Goal: Navigation & Orientation: Understand site structure

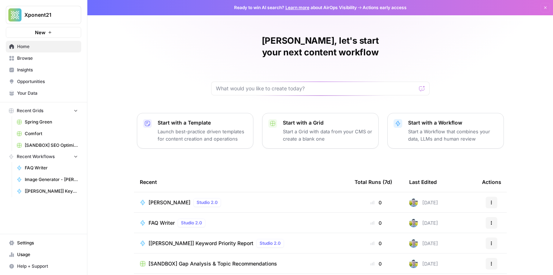
click at [52, 58] on span "Browse" at bounding box center [47, 58] width 61 height 7
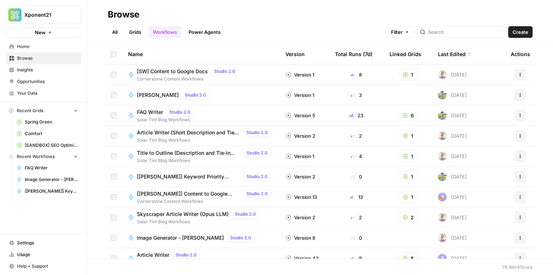
click at [37, 58] on span "Browse" at bounding box center [47, 58] width 61 height 7
click at [125, 19] on div "Browse" at bounding box center [124, 15] width 32 height 12
click at [40, 54] on link "Browse" at bounding box center [43, 58] width 75 height 12
click at [40, 57] on span "Browse" at bounding box center [47, 58] width 61 height 7
click at [29, 49] on span "Home" at bounding box center [47, 46] width 61 height 7
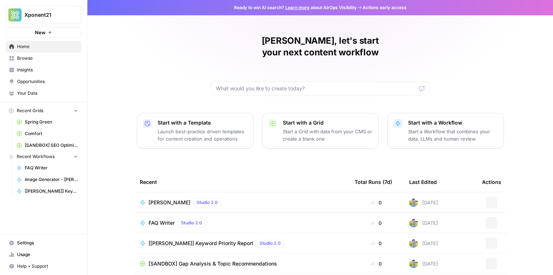
click at [39, 57] on span "Browse" at bounding box center [47, 58] width 61 height 7
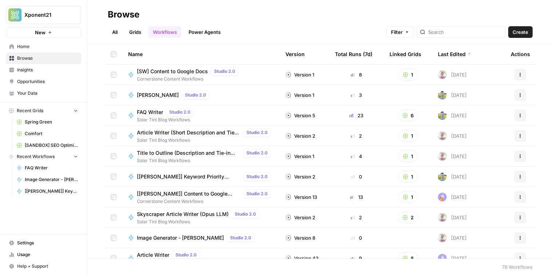
click at [49, 92] on span "Your Data" at bounding box center [47, 93] width 61 height 7
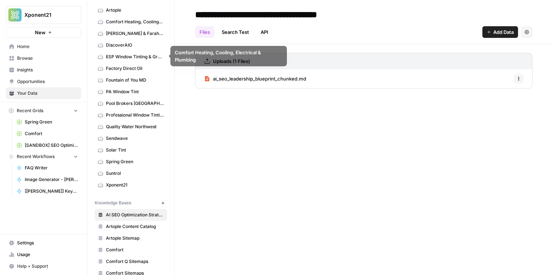
scroll to position [35, 0]
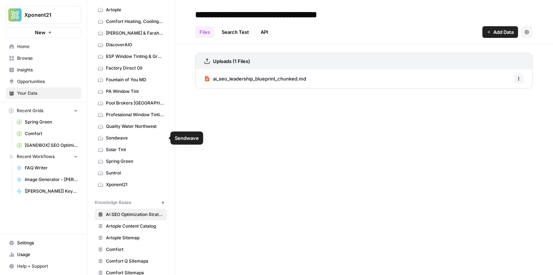
click at [139, 150] on span "Solar Tint" at bounding box center [135, 149] width 58 height 7
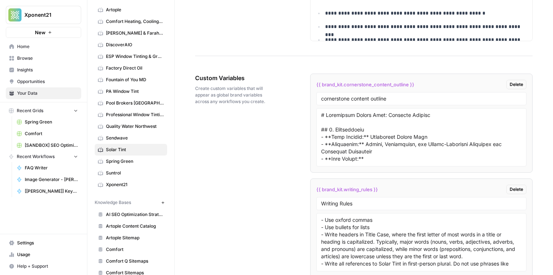
scroll to position [1317, 0]
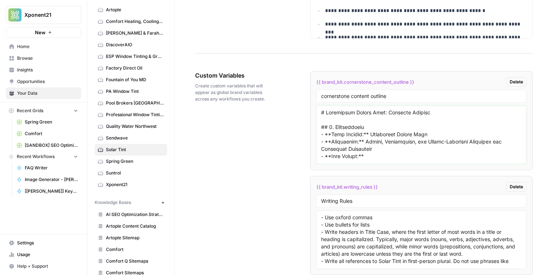
drag, startPoint x: 365, startPoint y: 119, endPoint x: 381, endPoint y: 79, distance: 43.2
click at [365, 119] on textarea at bounding box center [421, 135] width 200 height 52
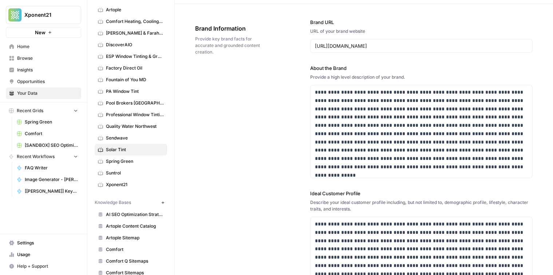
scroll to position [0, 0]
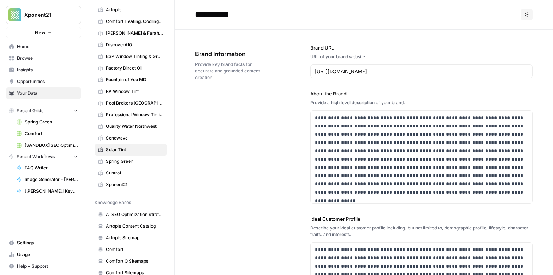
click at [220, 56] on span "Brand Information" at bounding box center [232, 53] width 74 height 9
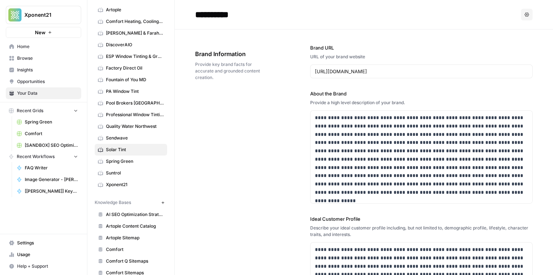
drag, startPoint x: 246, startPoint y: 101, endPoint x: 235, endPoint y: 86, distance: 19.3
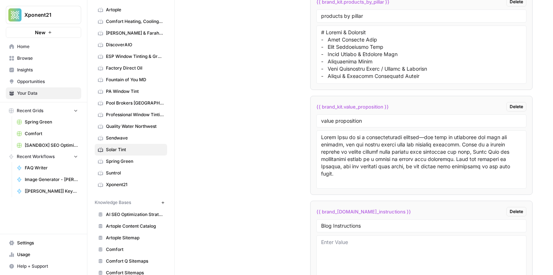
scroll to position [2397, 0]
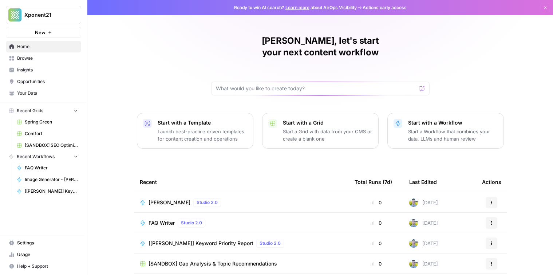
click at [36, 59] on span "Browse" at bounding box center [47, 58] width 61 height 7
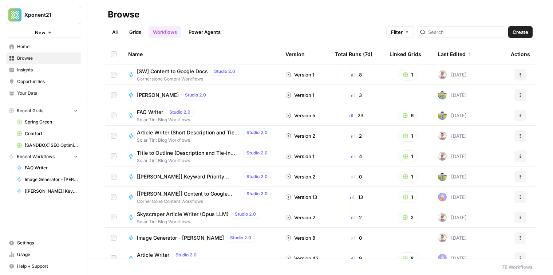
click at [164, 27] on link "Workflows" at bounding box center [164, 32] width 33 height 12
click at [31, 67] on span "Insights" at bounding box center [47, 70] width 61 height 7
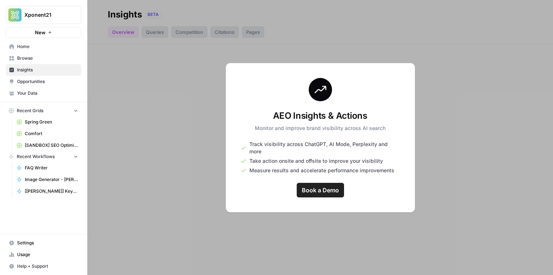
click at [35, 58] on span "Browse" at bounding box center [47, 58] width 61 height 7
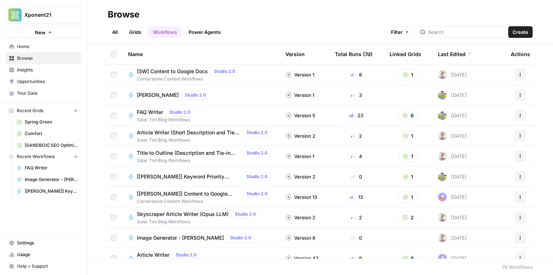
click at [47, 82] on span "Opportunities" at bounding box center [47, 81] width 61 height 7
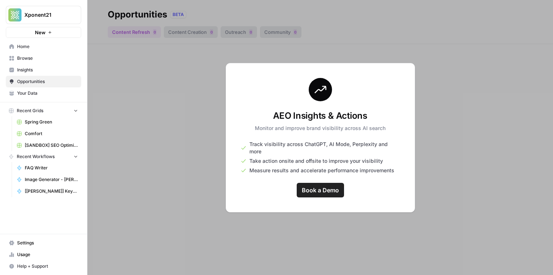
click at [32, 55] on span "Browse" at bounding box center [47, 58] width 61 height 7
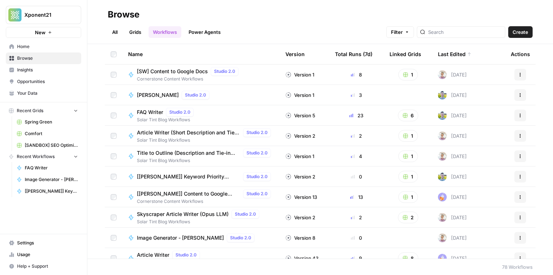
click at [49, 91] on span "Your Data" at bounding box center [47, 93] width 61 height 7
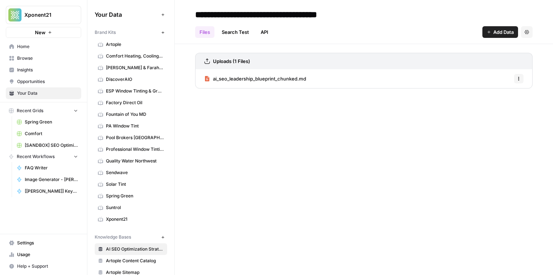
click at [37, 58] on span "Browse" at bounding box center [47, 58] width 61 height 7
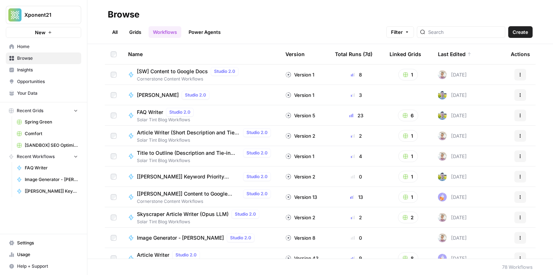
click at [201, 35] on link "Power Agents" at bounding box center [204, 32] width 41 height 12
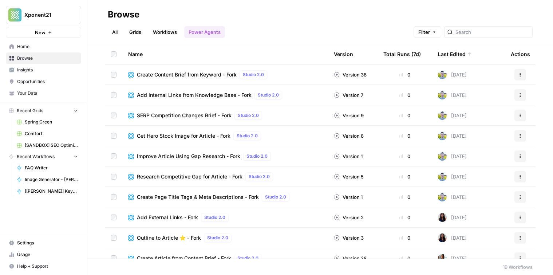
click at [131, 35] on link "Grids" at bounding box center [135, 32] width 21 height 12
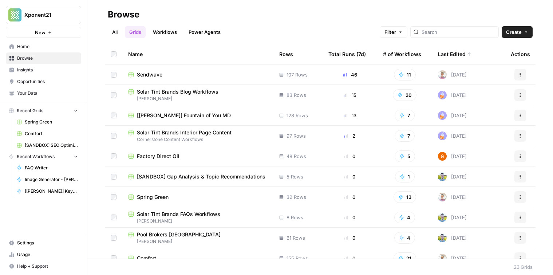
click at [113, 35] on link "All" at bounding box center [115, 32] width 14 height 12
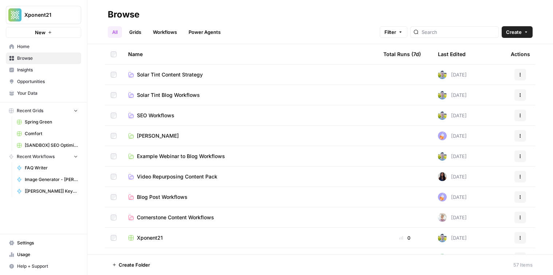
click at [132, 32] on link "Grids" at bounding box center [135, 32] width 21 height 12
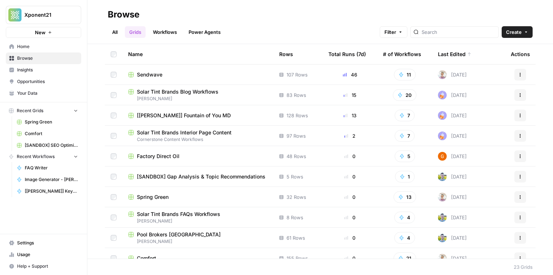
click at [113, 32] on link "All" at bounding box center [115, 32] width 14 height 12
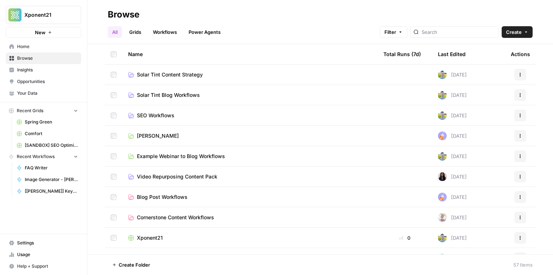
click at [143, 31] on link "Grids" at bounding box center [135, 32] width 21 height 12
